Goal: Navigation & Orientation: Find specific page/section

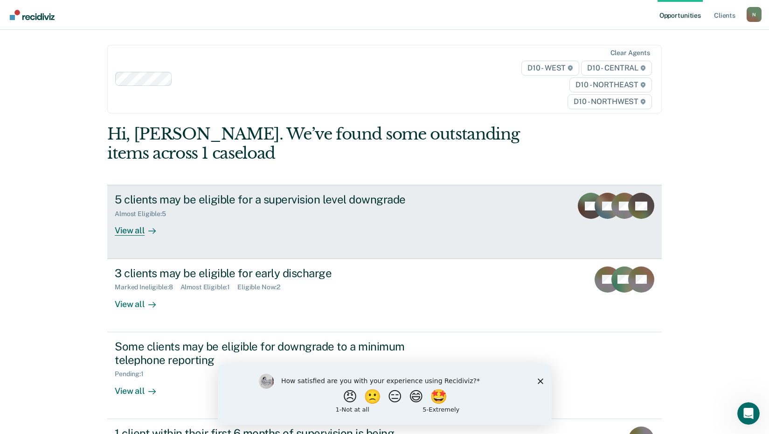
click at [120, 231] on div "View all" at bounding box center [141, 227] width 52 height 18
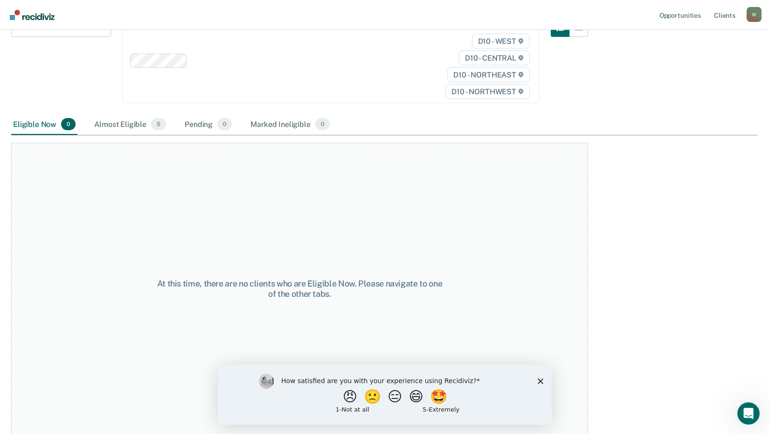
scroll to position [126, 0]
click at [119, 125] on div "Almost Eligible 5" at bounding box center [130, 123] width 76 height 21
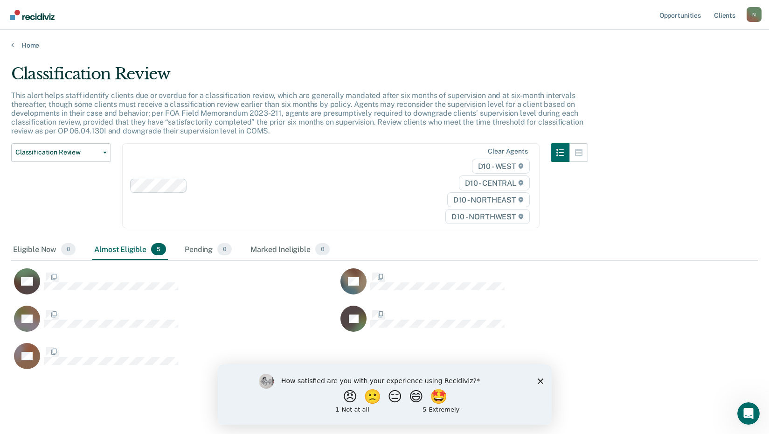
scroll to position [305, 739]
click at [262, 249] on div "Marked Ineligible 0" at bounding box center [290, 249] width 83 height 21
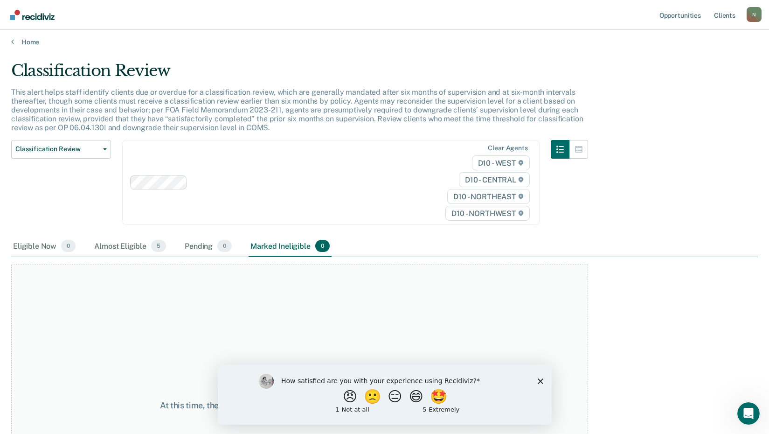
scroll to position [0, 0]
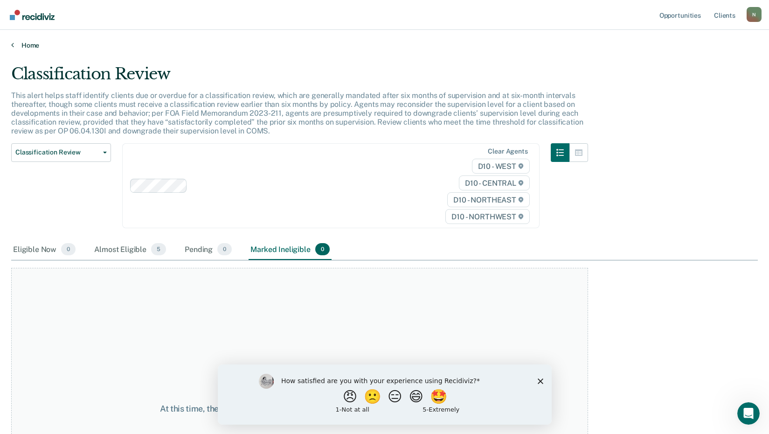
click at [13, 46] on icon at bounding box center [12, 44] width 3 height 7
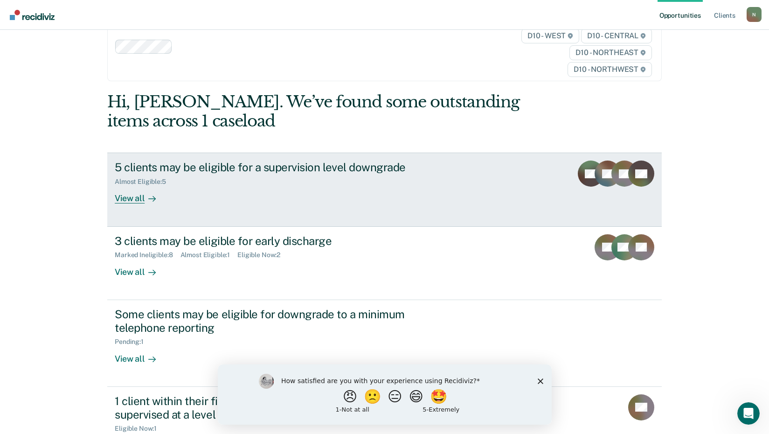
scroll to position [93, 0]
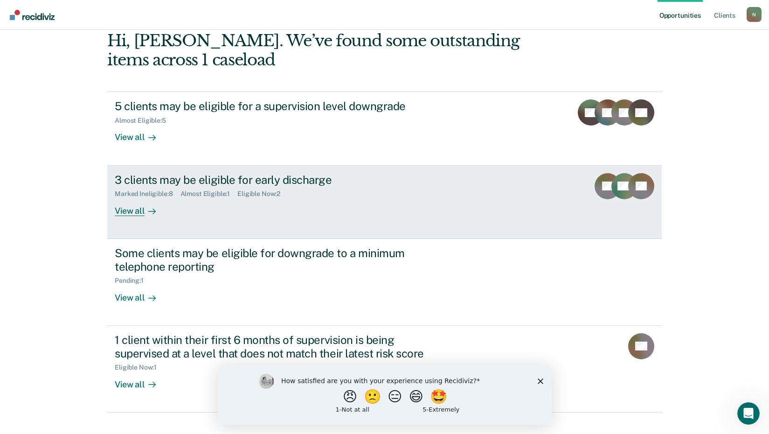
click at [127, 211] on div "View all" at bounding box center [141, 207] width 52 height 18
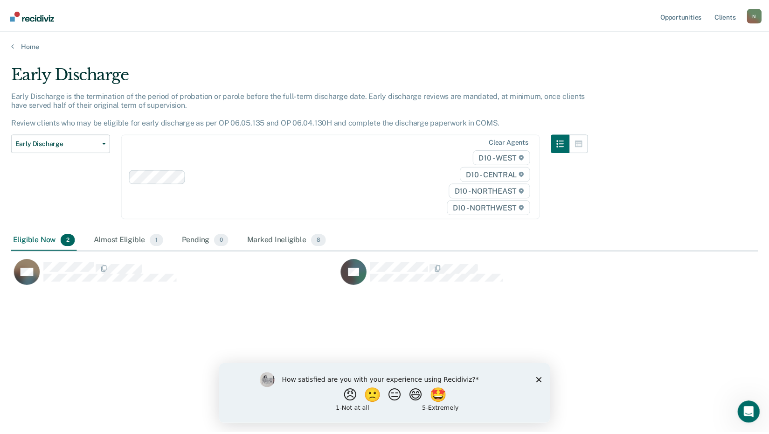
scroll to position [292, 746]
click at [14, 46] on icon at bounding box center [12, 44] width 3 height 7
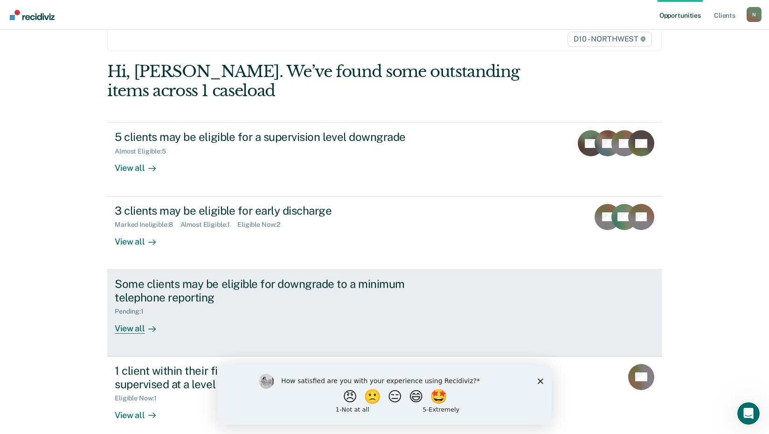
scroll to position [129, 0]
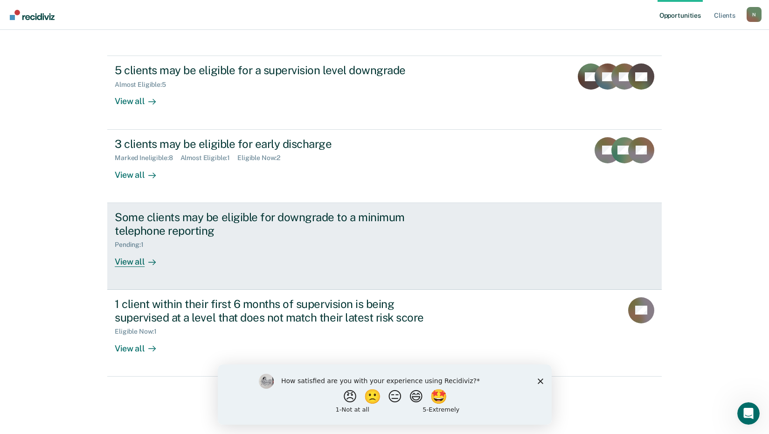
click at [131, 257] on div "View all" at bounding box center [141, 258] width 52 height 18
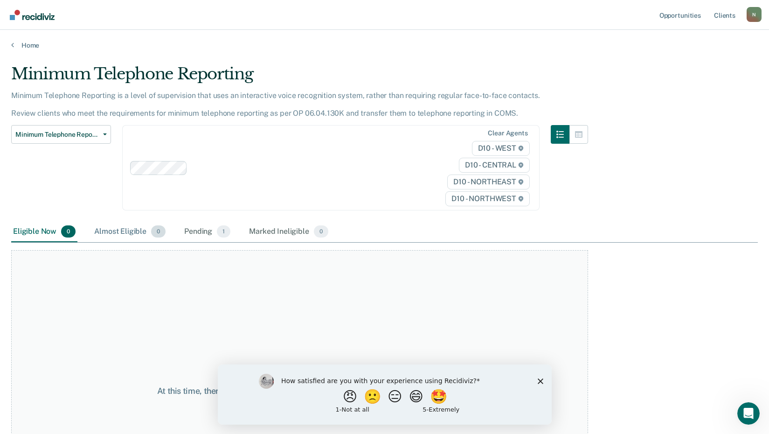
click at [115, 235] on div "Almost Eligible 0" at bounding box center [129, 231] width 75 height 21
click at [194, 235] on div "Pending 1" at bounding box center [207, 231] width 50 height 21
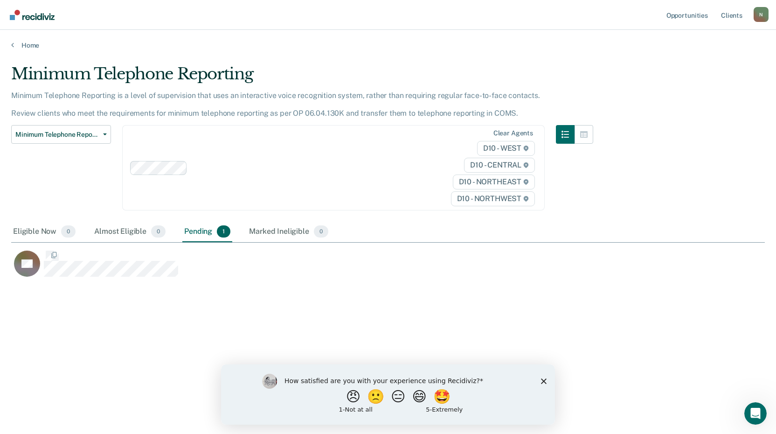
scroll to position [292, 746]
